Goal: Task Accomplishment & Management: Complete application form

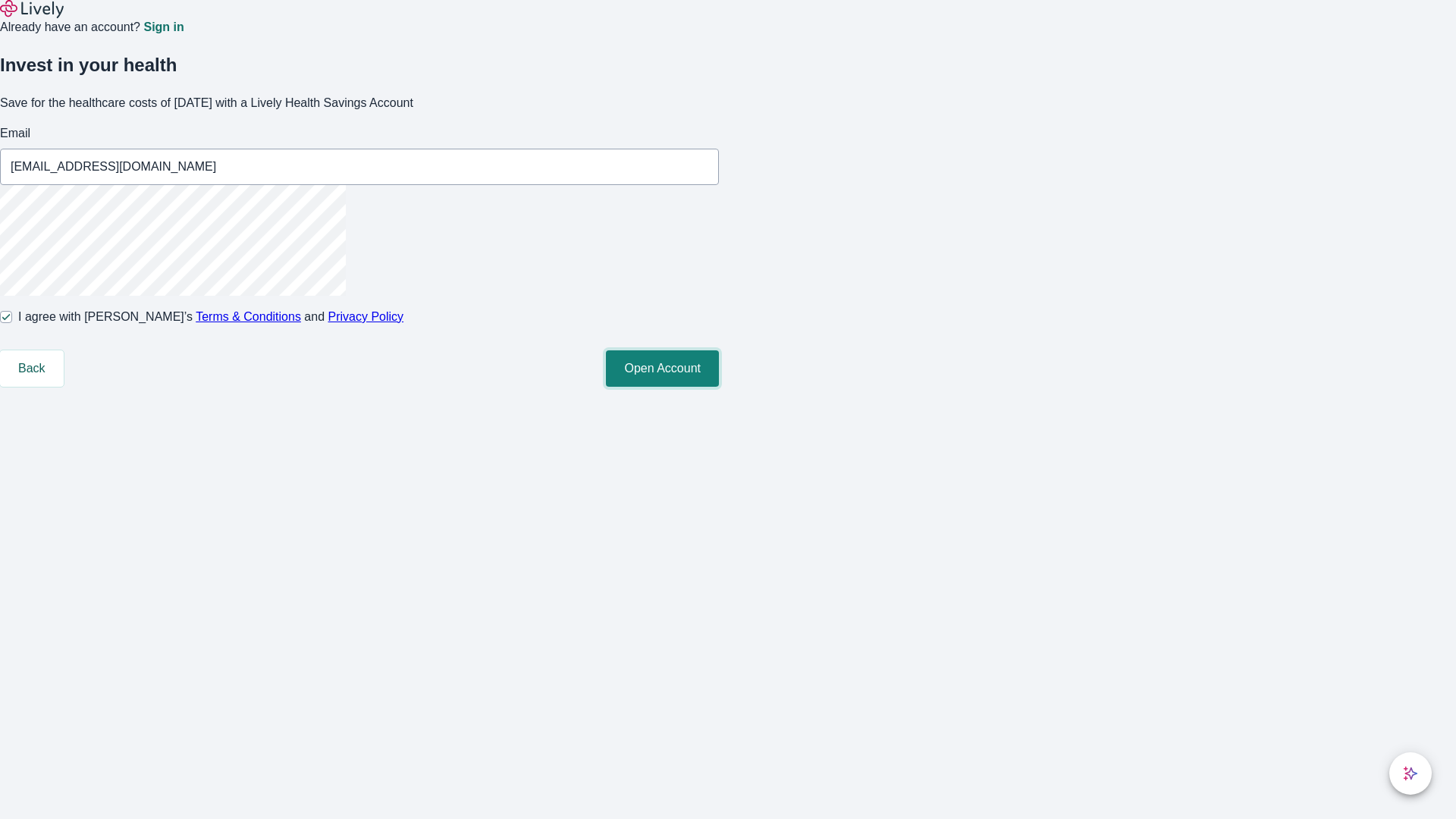
click at [719, 387] on button "Open Account" at bounding box center [662, 369] width 113 height 36
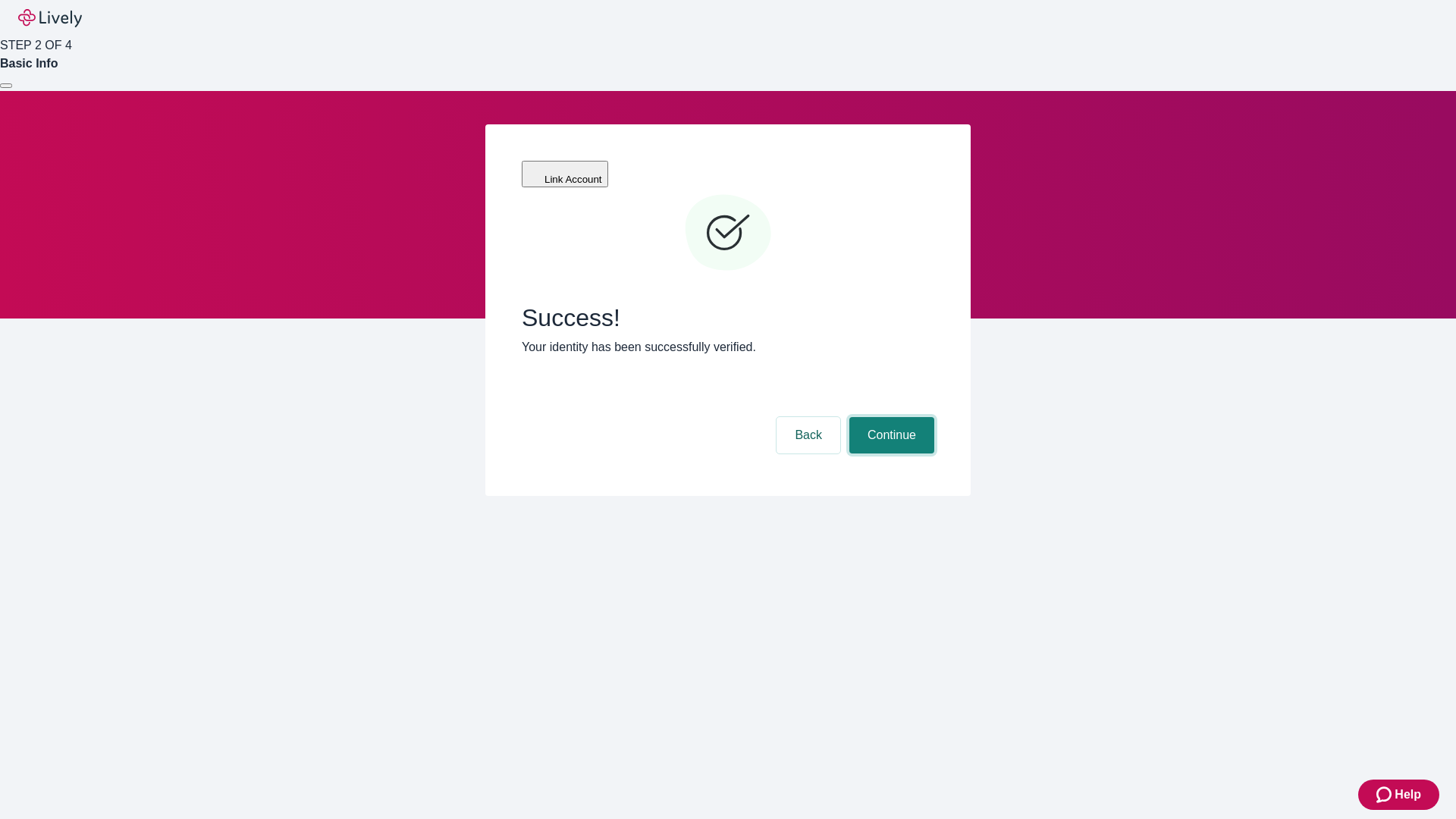
click at [890, 417] on button "Continue" at bounding box center [891, 435] width 85 height 36
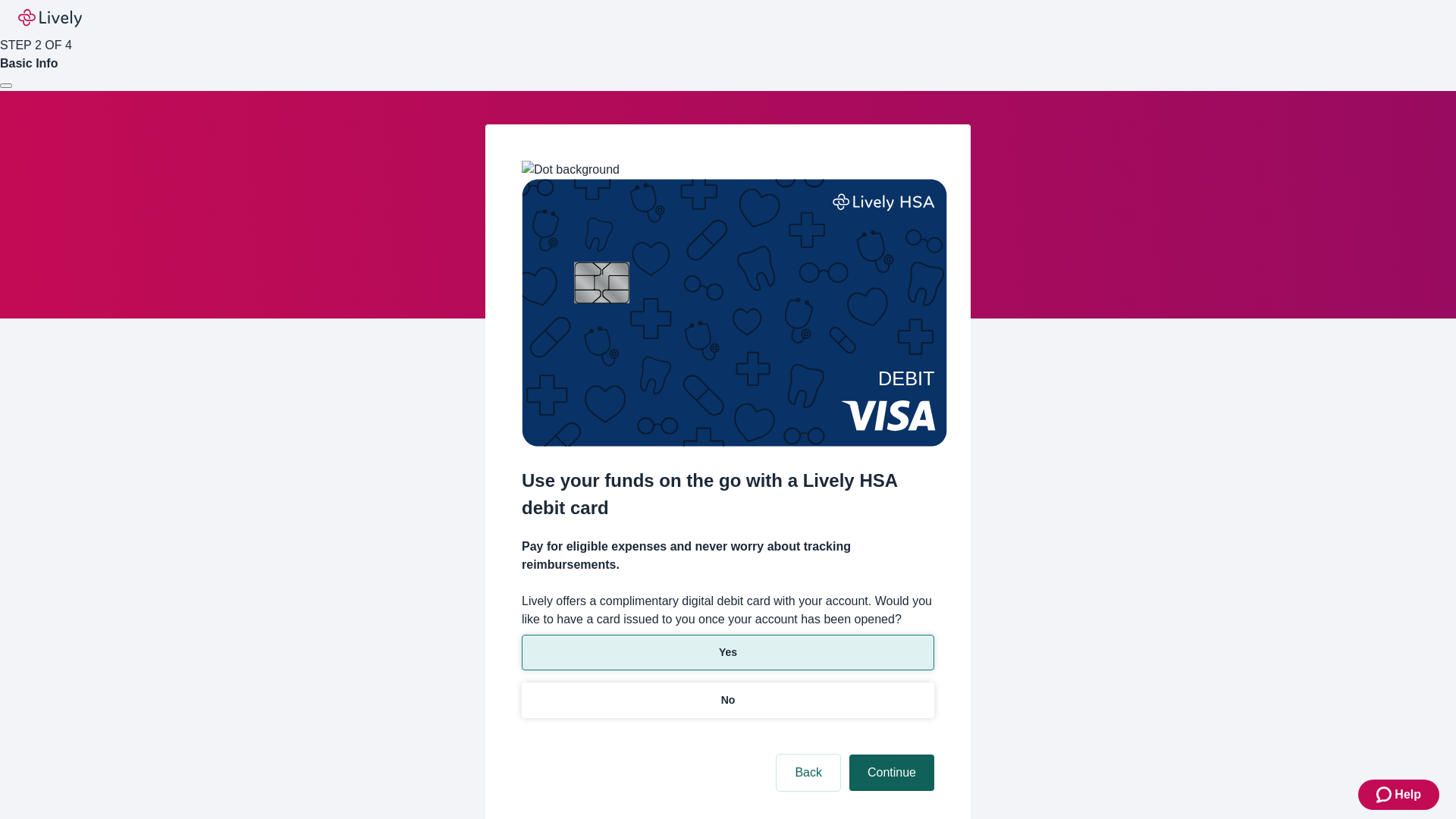
click at [727, 644] on p "Yes" at bounding box center [728, 652] width 18 height 16
click at [890, 754] on button "Continue" at bounding box center [891, 772] width 85 height 36
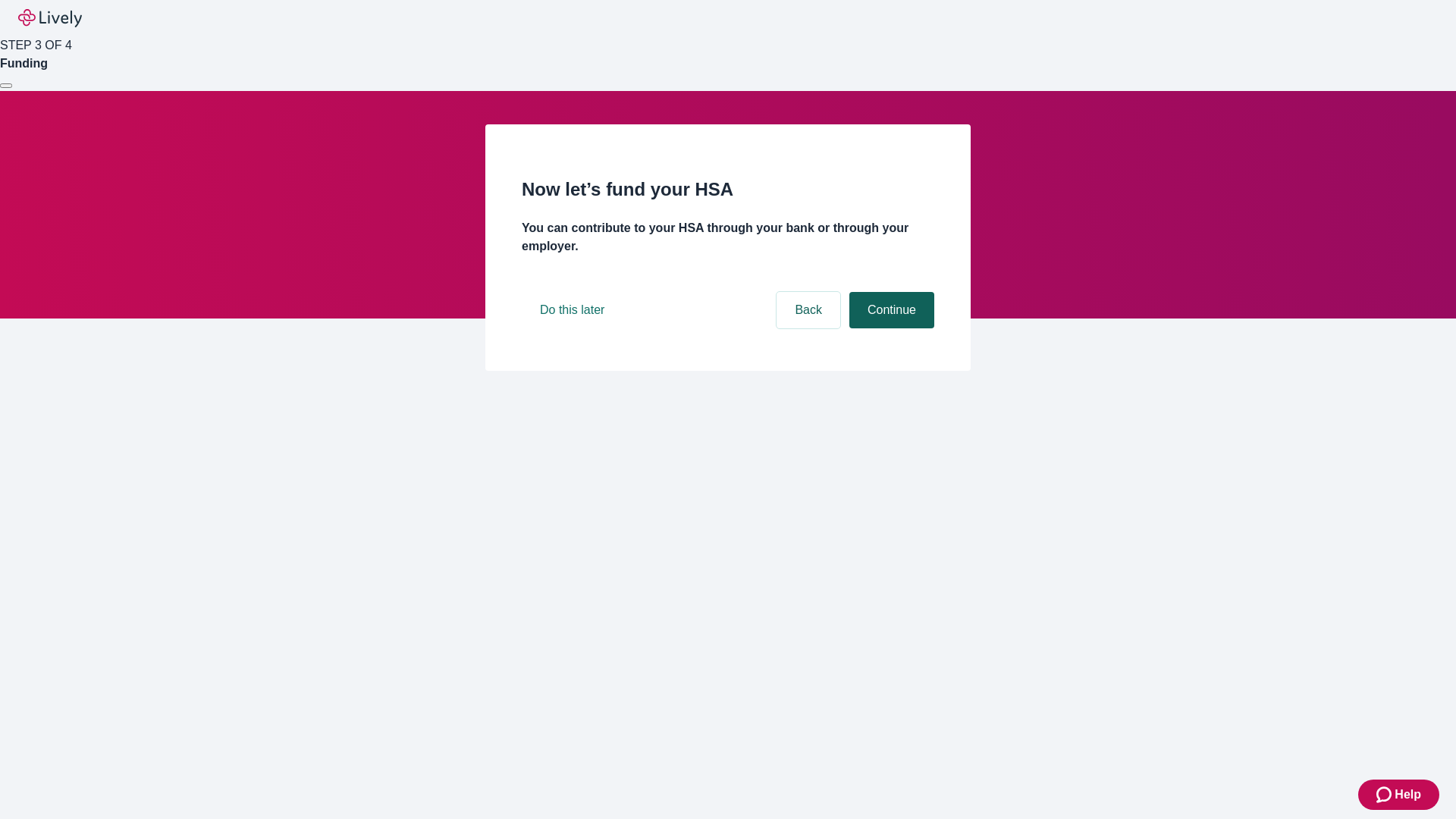
click at [890, 329] on button "Continue" at bounding box center [891, 310] width 85 height 36
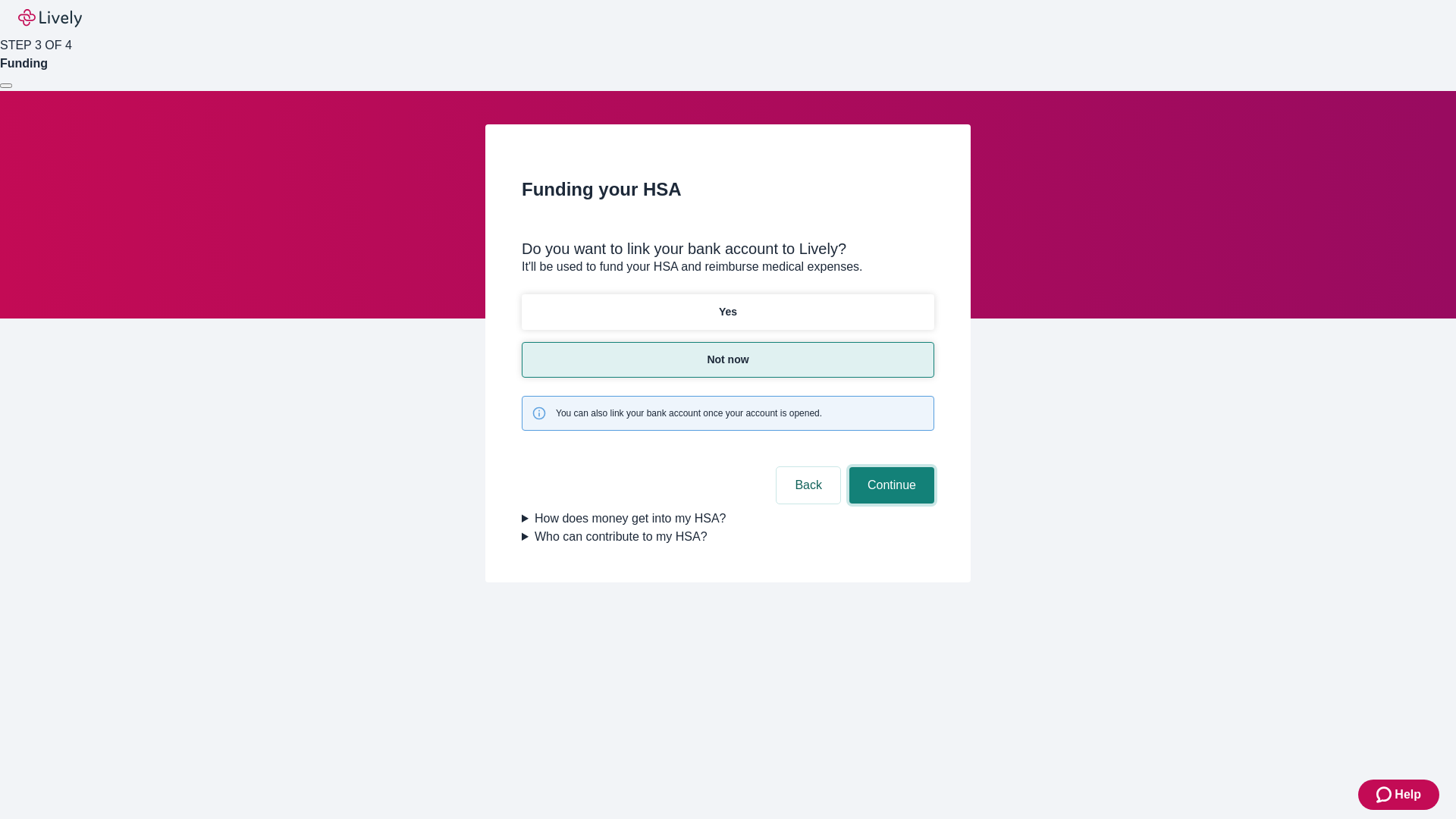
click at [890, 467] on button "Continue" at bounding box center [891, 486] width 85 height 36
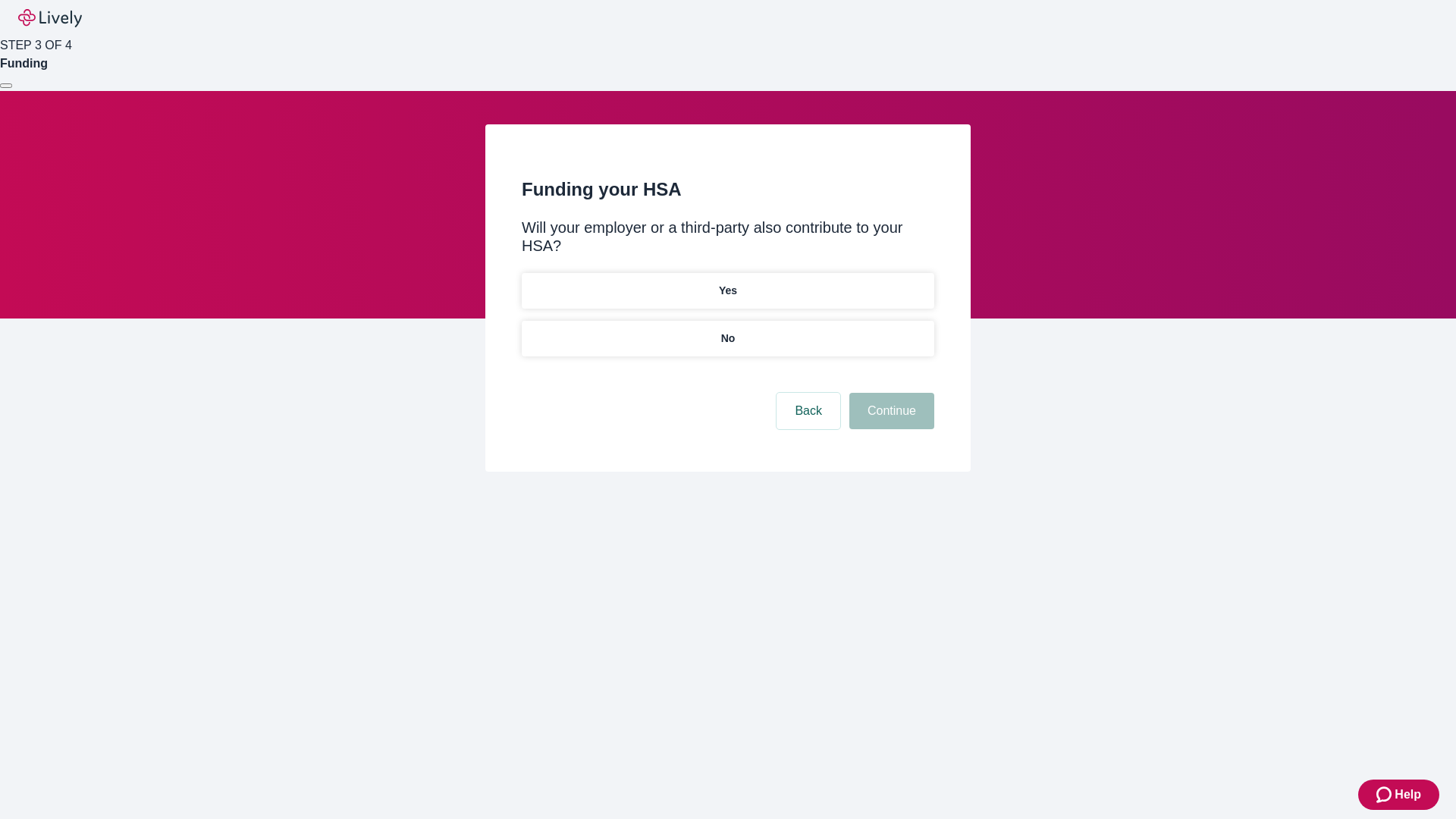
click at [727, 331] on p "No" at bounding box center [728, 338] width 14 height 16
click at [890, 392] on button "Continue" at bounding box center [891, 410] width 85 height 36
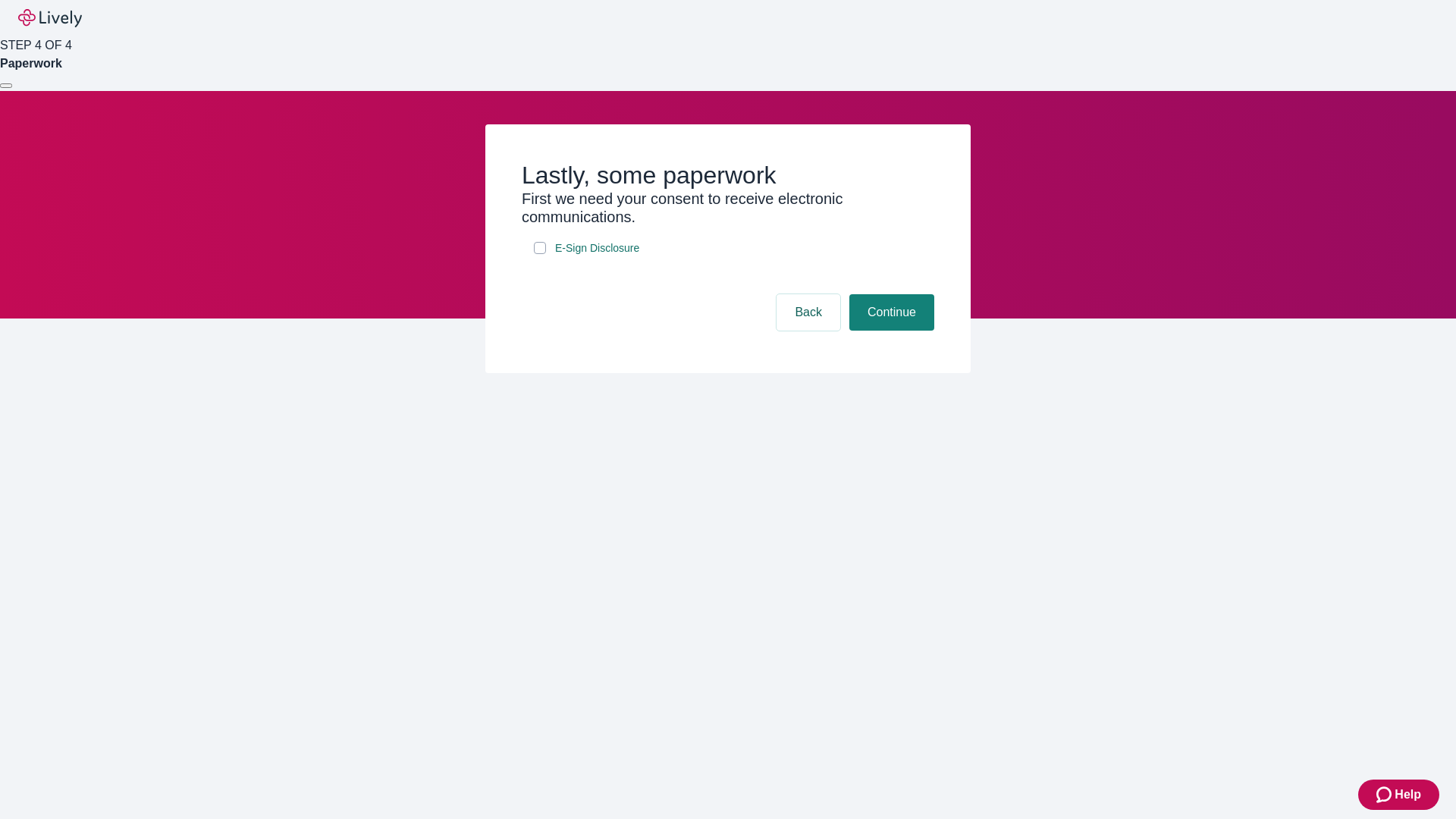
click at [540, 254] on input "E-Sign Disclosure" at bounding box center [540, 248] width 12 height 12
checkbox input "true"
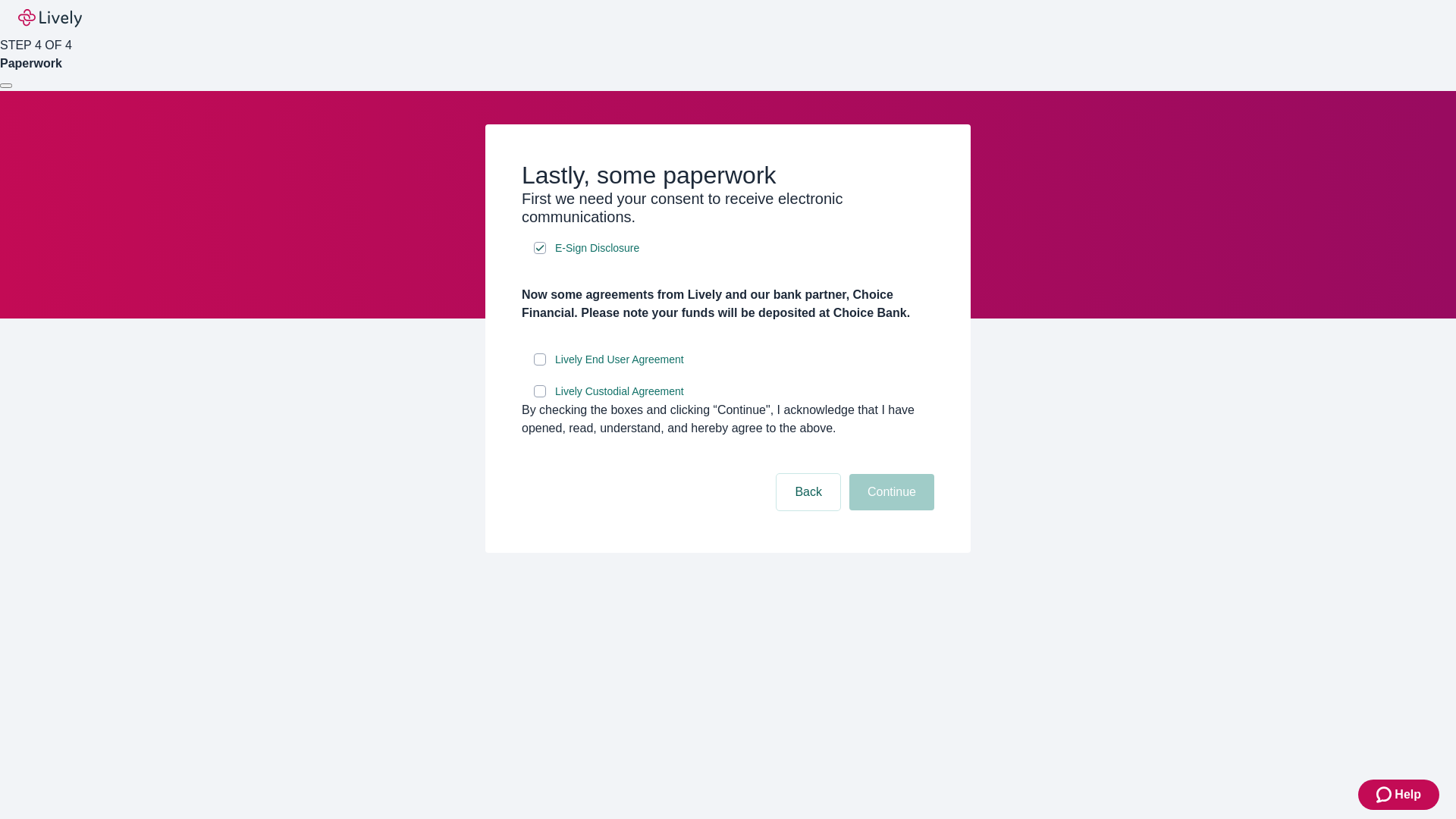
click at [540, 366] on input "Lively End User Agreement" at bounding box center [540, 359] width 12 height 12
checkbox input "true"
click at [540, 397] on input "Lively Custodial Agreement" at bounding box center [540, 390] width 12 height 12
checkbox input "true"
click at [890, 510] on button "Continue" at bounding box center [891, 492] width 85 height 36
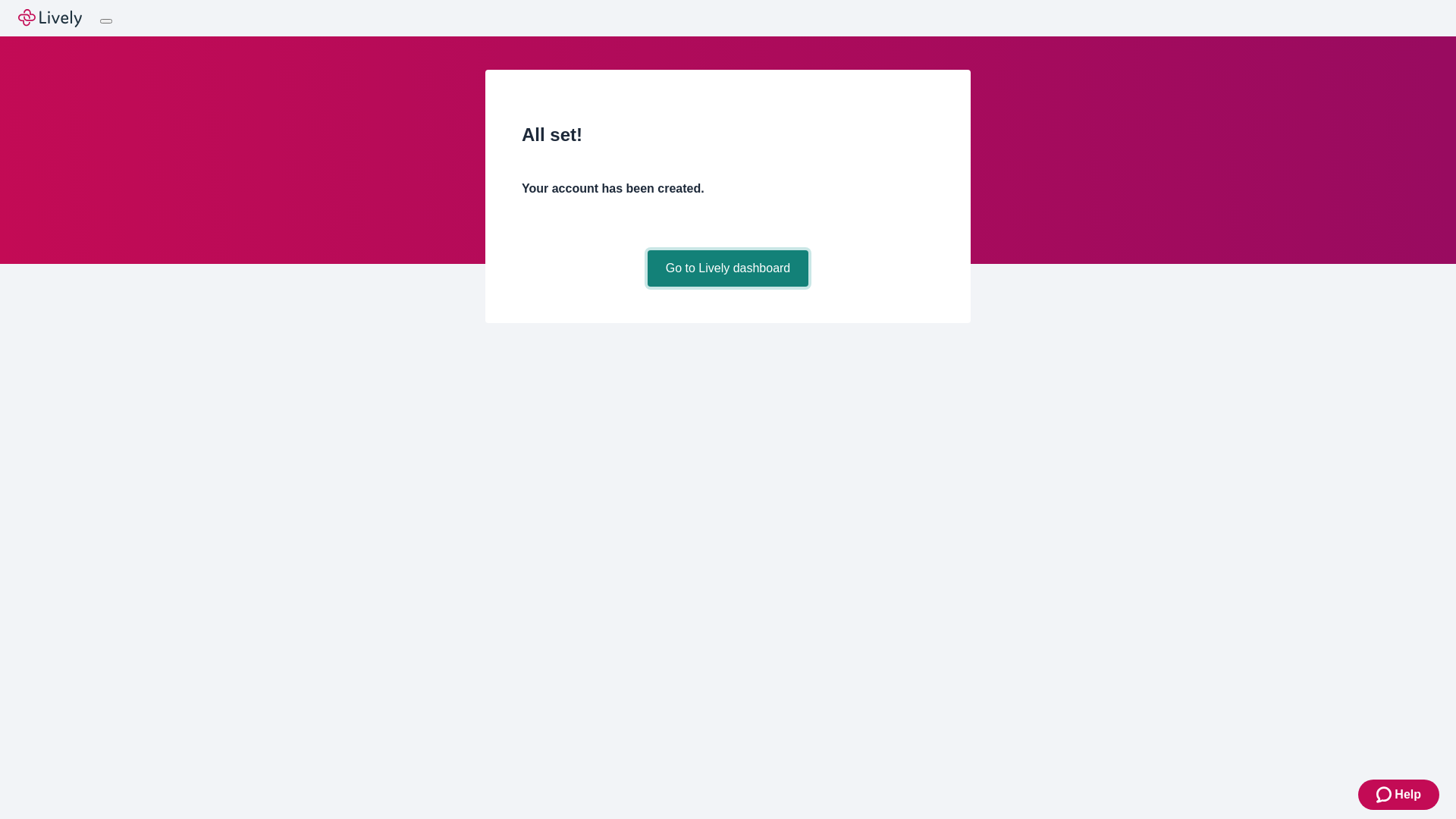
click at [727, 287] on link "Go to Lively dashboard" at bounding box center [729, 268] width 162 height 36
